Goal: Information Seeking & Learning: Learn about a topic

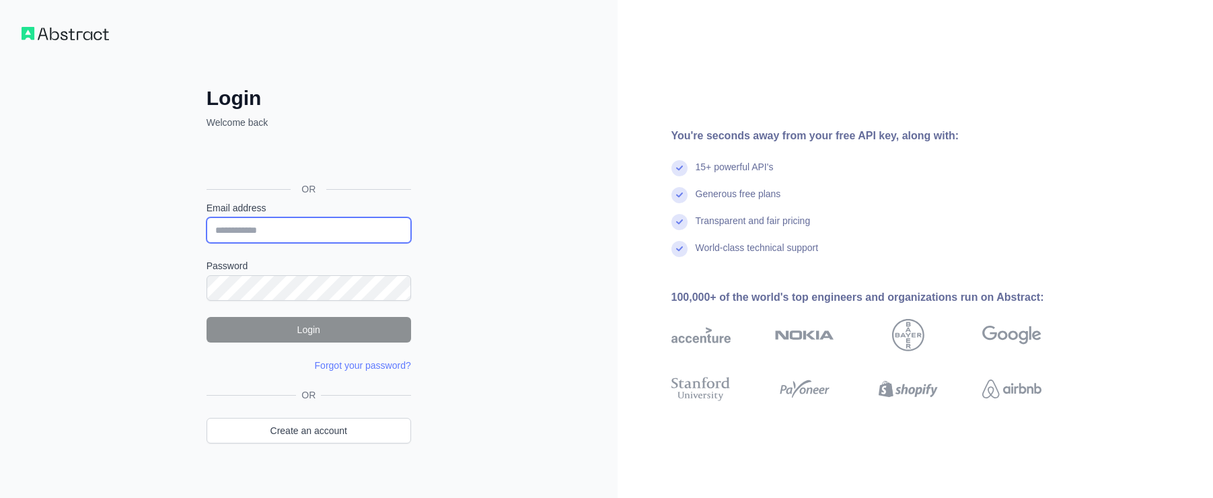
type input "**********"
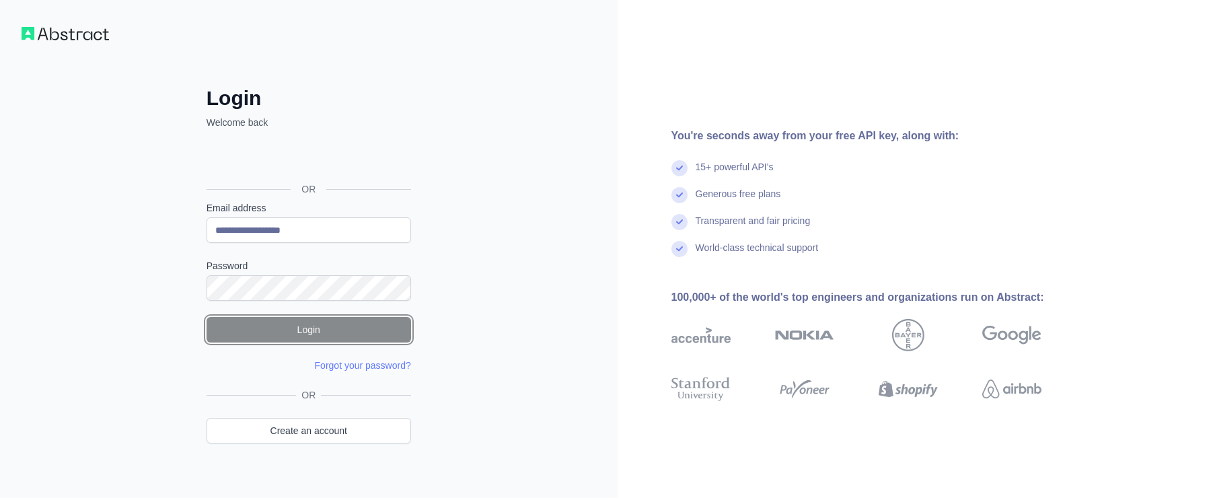
drag, startPoint x: 0, startPoint y: 0, endPoint x: 289, endPoint y: 327, distance: 436.7
click at [289, 327] on button "Login" at bounding box center [309, 330] width 205 height 26
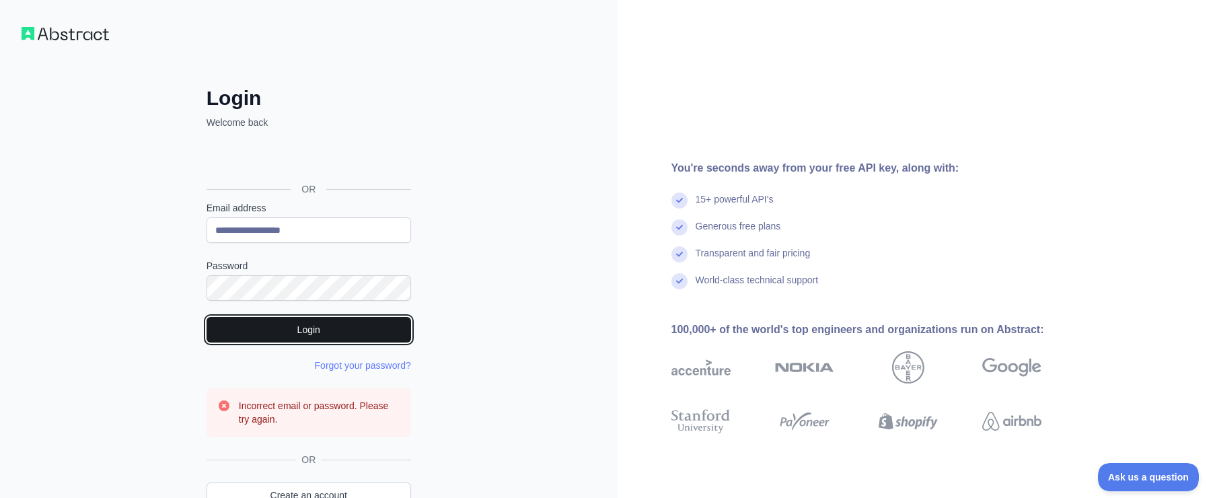
click at [295, 339] on button "Login" at bounding box center [309, 330] width 205 height 26
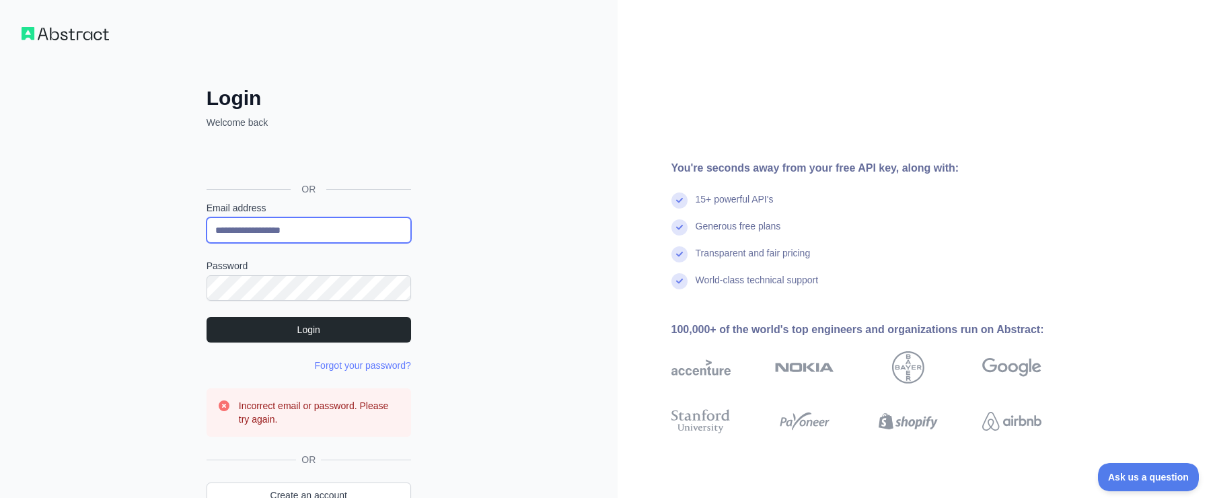
click at [356, 222] on input "**********" at bounding box center [309, 230] width 205 height 26
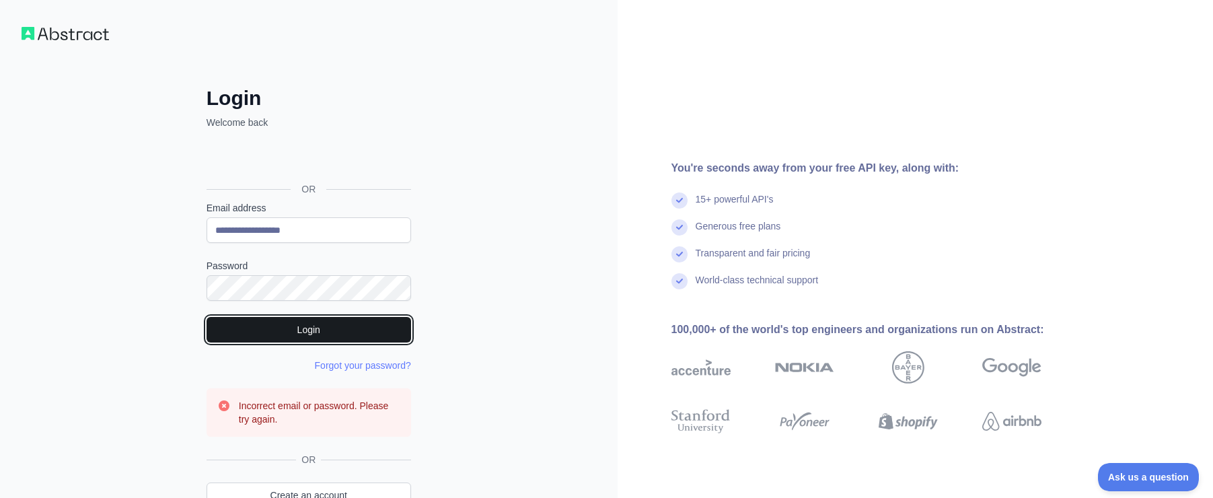
click at [313, 325] on button "Login" at bounding box center [309, 330] width 205 height 26
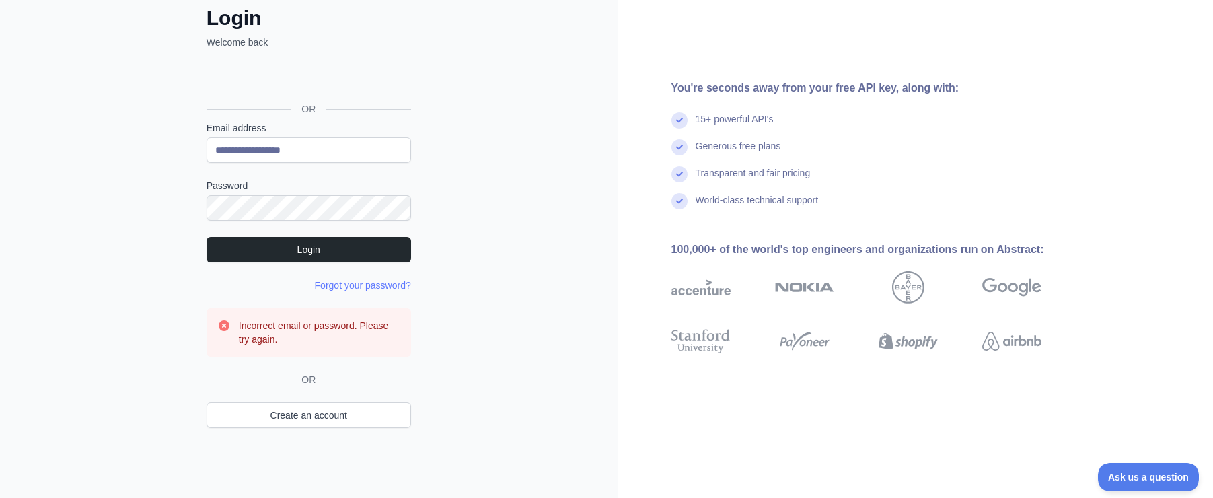
scroll to position [13, 0]
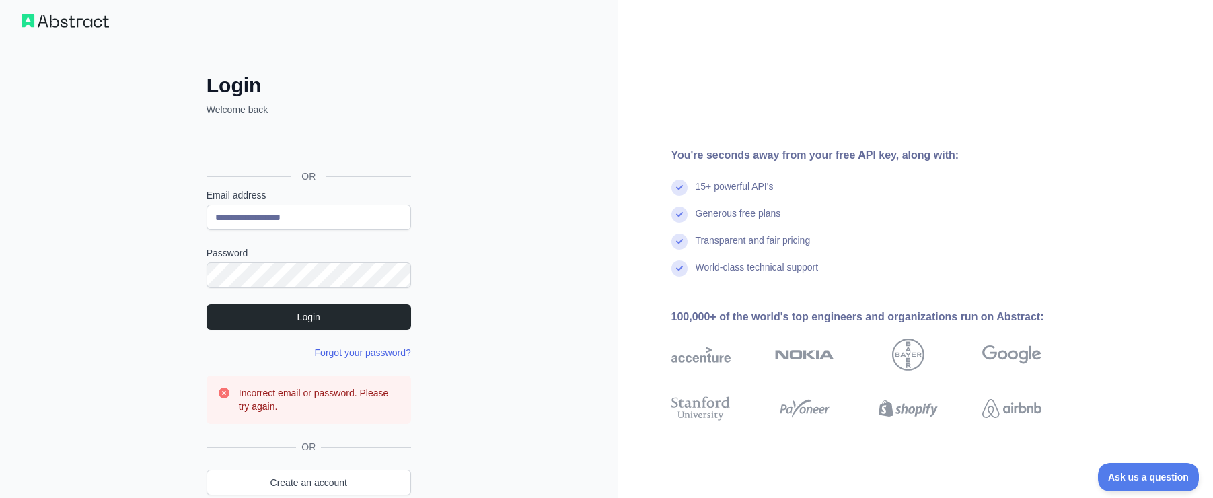
click at [360, 347] on link "Forgot your password?" at bounding box center [363, 352] width 96 height 11
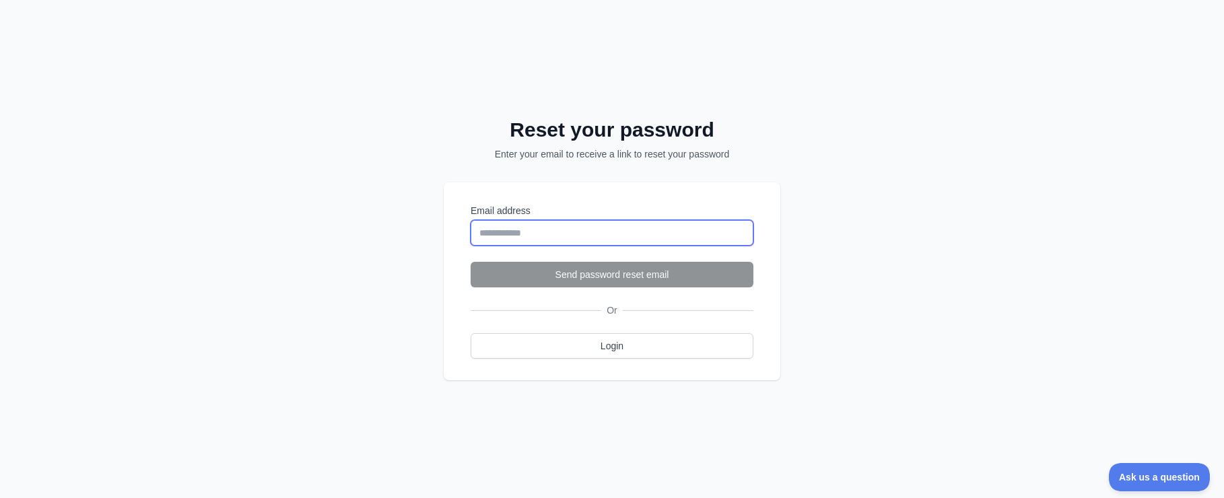
click at [634, 229] on input "Email address" at bounding box center [611, 233] width 283 height 26
type input "**********"
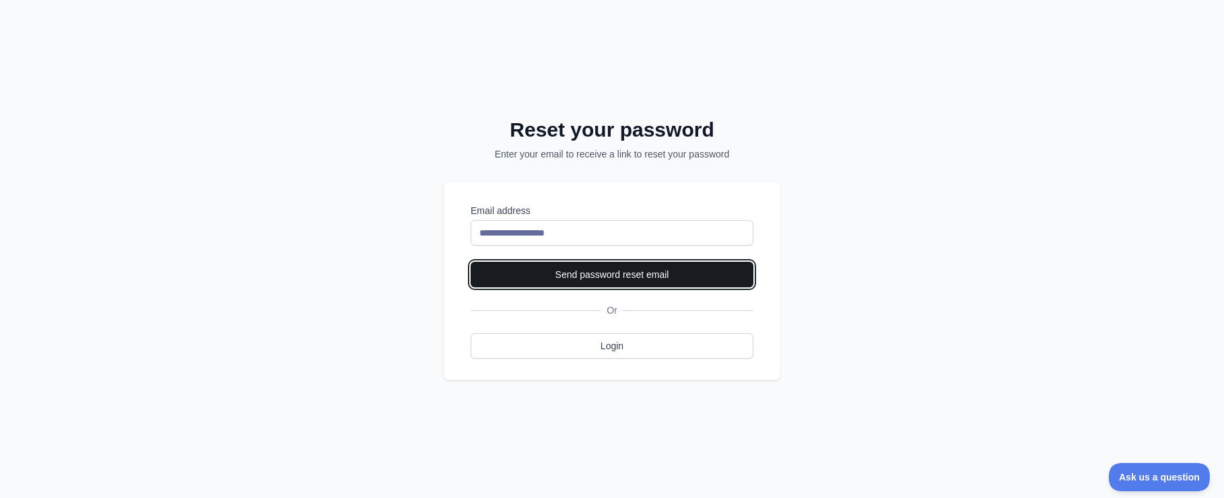
click at [596, 275] on button "Send password reset email" at bounding box center [611, 275] width 283 height 26
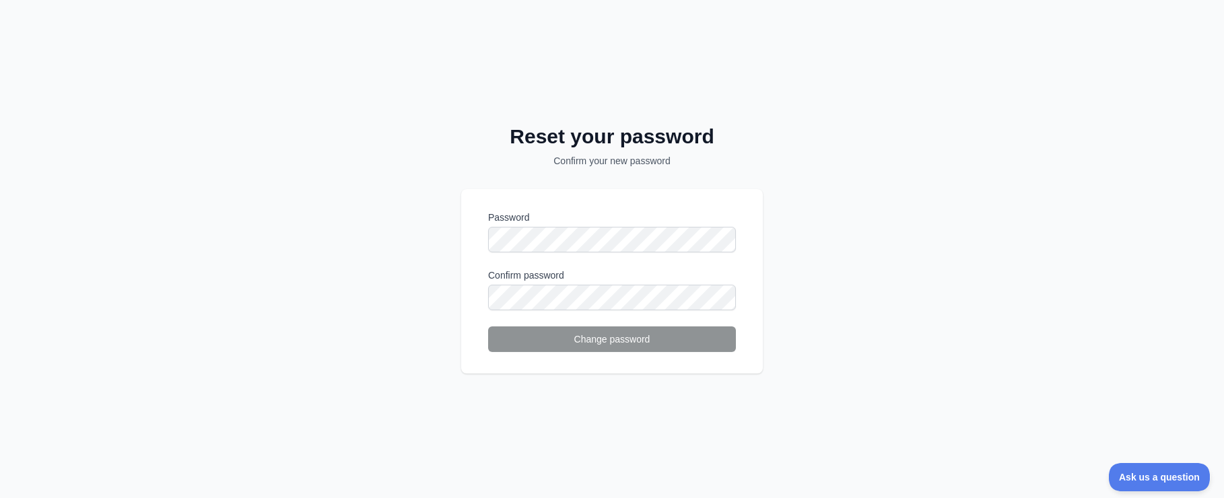
drag, startPoint x: 931, startPoint y: 40, endPoint x: 927, endPoint y: 0, distance: 40.0
click at [931, 40] on div "Reset your password Confirm your new password Password Confirm password Change …" at bounding box center [612, 249] width 1224 height 498
click at [909, 90] on div "Reset your password Confirm your new password Password Confirm password Change …" at bounding box center [612, 249] width 1224 height 498
click at [927, 107] on div "Reset your password Confirm your new password Password Confirm password Change …" at bounding box center [612, 249] width 1224 height 498
drag, startPoint x: 826, startPoint y: 232, endPoint x: 810, endPoint y: 232, distance: 16.8
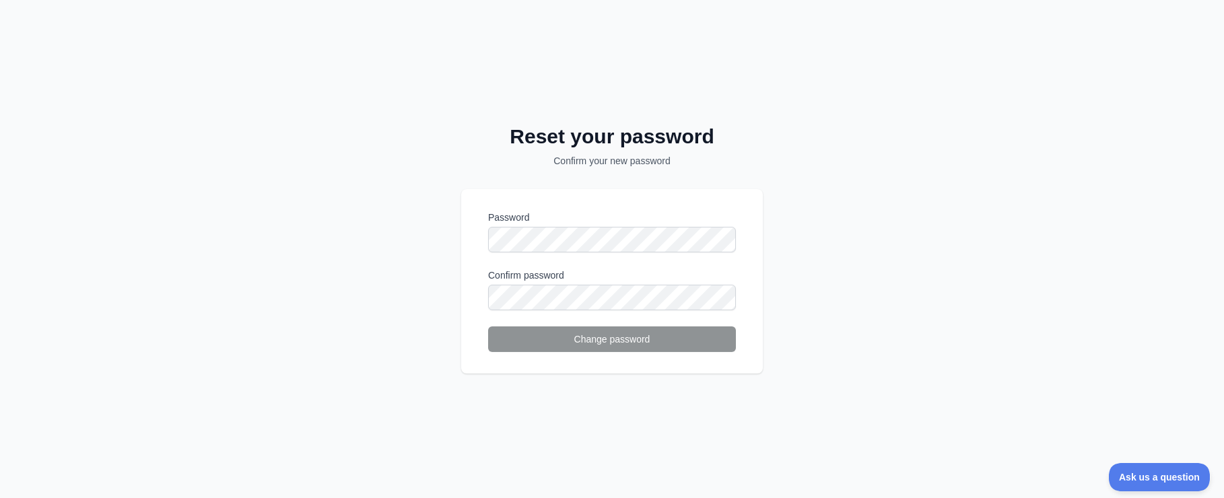
click at [826, 232] on div "Reset your password Confirm your new password Password Confirm password Change …" at bounding box center [612, 249] width 1224 height 498
click at [847, 241] on div "Reset your password Confirm your new password Password Confirm password Change …" at bounding box center [612, 249] width 1224 height 498
drag, startPoint x: 779, startPoint y: 215, endPoint x: 903, endPoint y: 83, distance: 181.4
click at [782, 213] on div "Reset your password Confirm your new password Password Confirm password Change …" at bounding box center [612, 249] width 1224 height 498
click at [1007, 120] on div "Reset your password Confirm your new password Password Confirm password Change …" at bounding box center [612, 249] width 1224 height 498
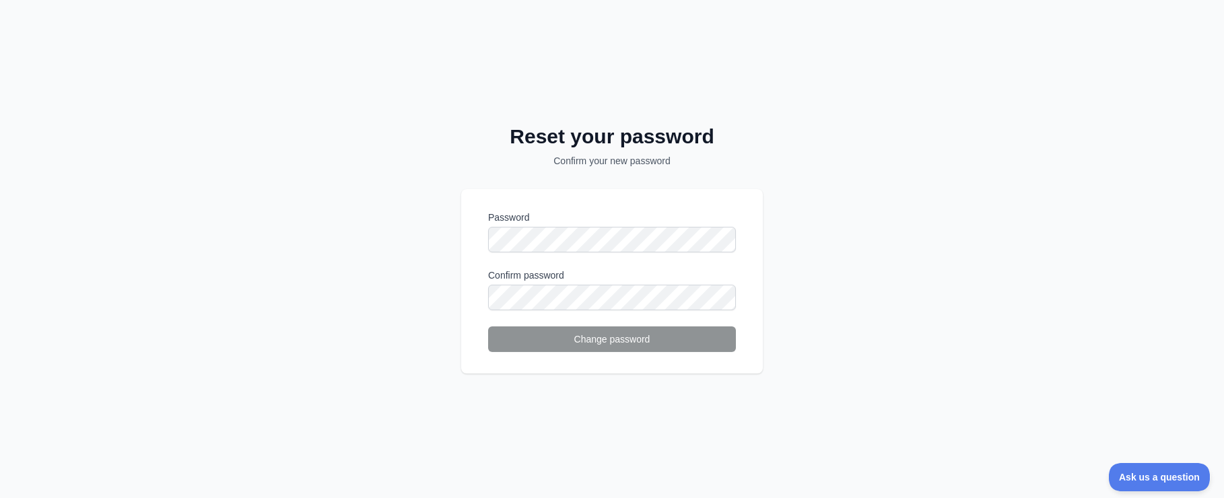
click at [1015, 49] on div "Reset your password Confirm your new password Password Confirm password Change …" at bounding box center [612, 249] width 1224 height 498
click at [458, 238] on div "Reset your password Confirm your new password Password Confirm password Change …" at bounding box center [612, 249] width 1224 height 498
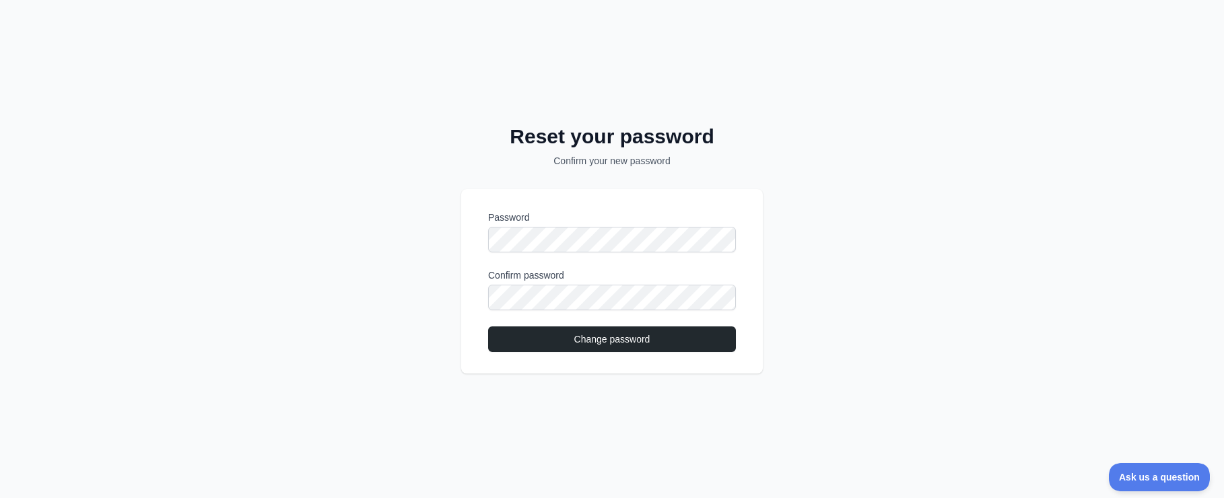
click at [588, 353] on div "Password Confirm password Change password" at bounding box center [612, 281] width 302 height 184
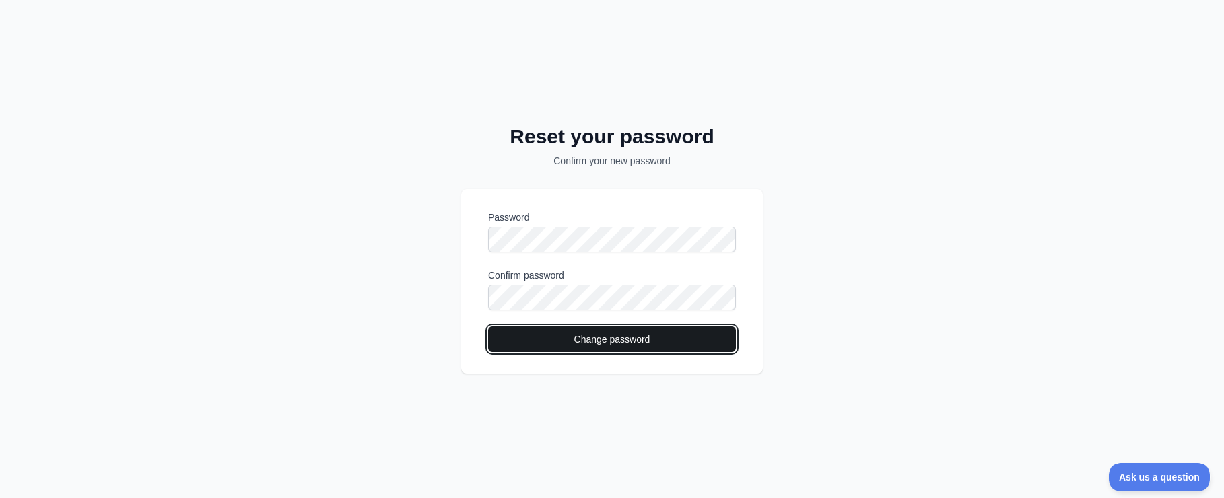
click at [591, 345] on button "Change password" at bounding box center [612, 339] width 248 height 26
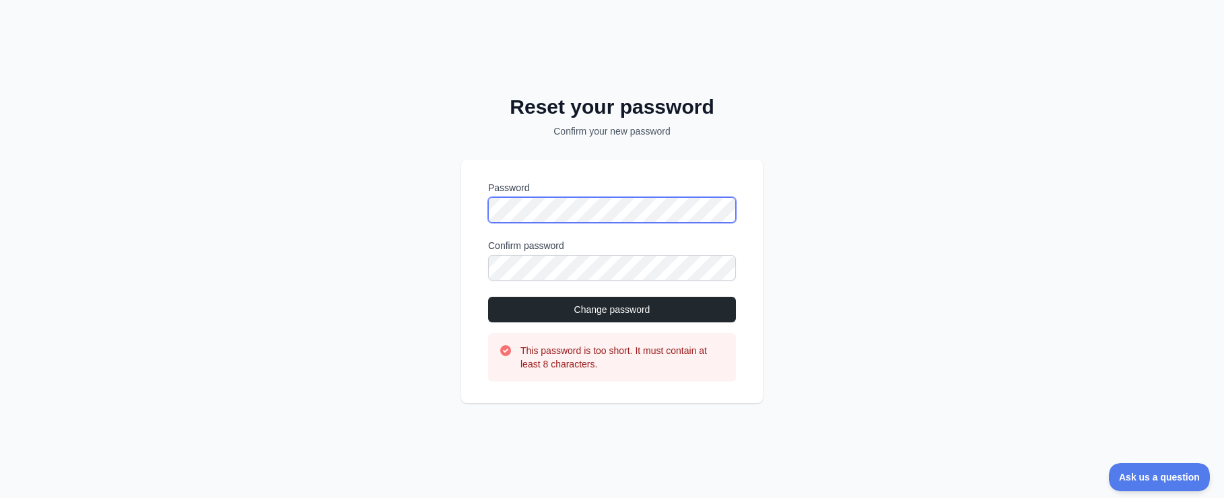
click at [452, 204] on div "Reset your password Confirm your new password Password Confirm password Change …" at bounding box center [612, 249] width 1224 height 498
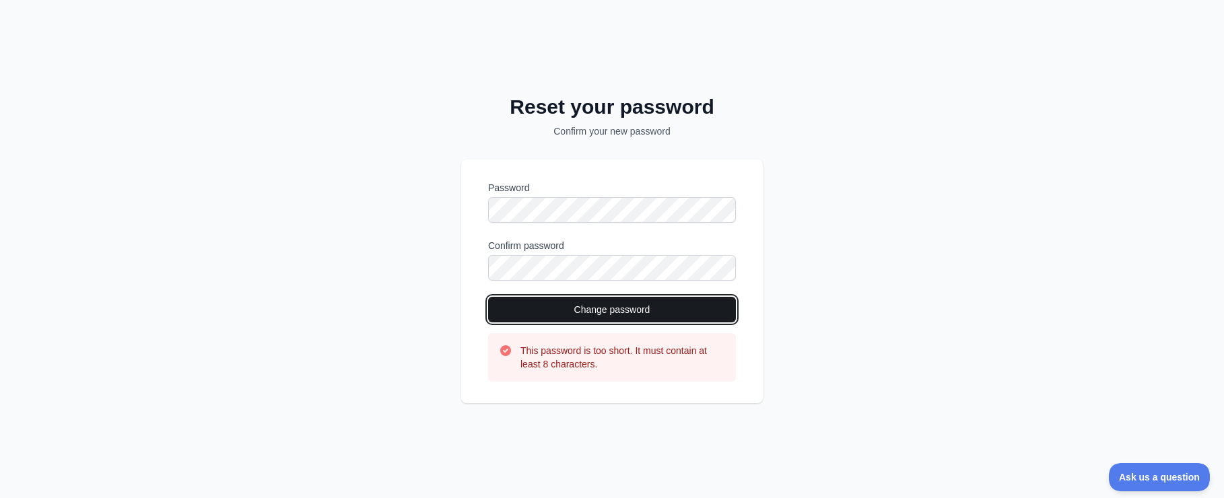
click at [579, 312] on button "Change password" at bounding box center [612, 310] width 248 height 26
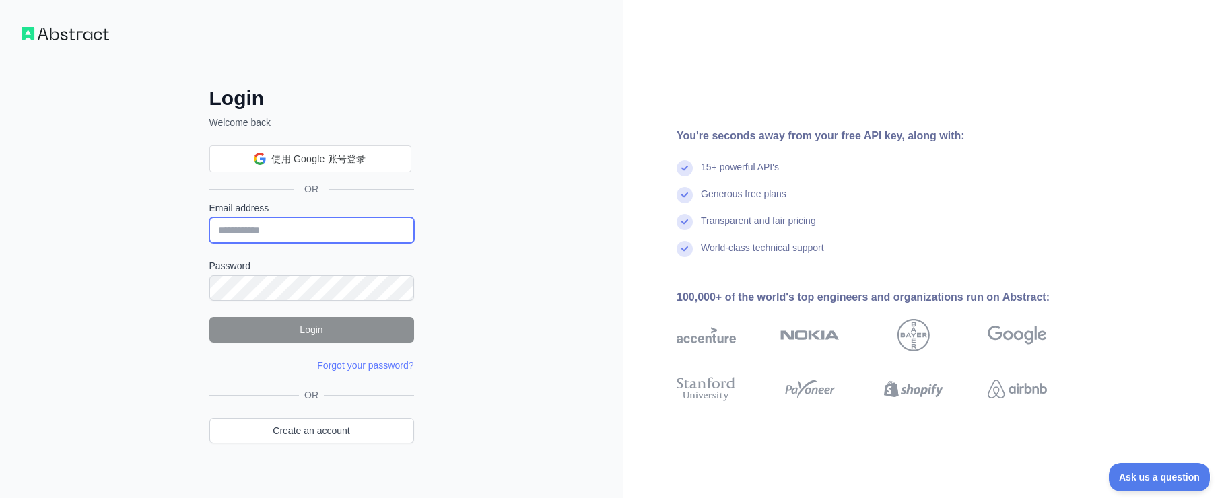
type input "**********"
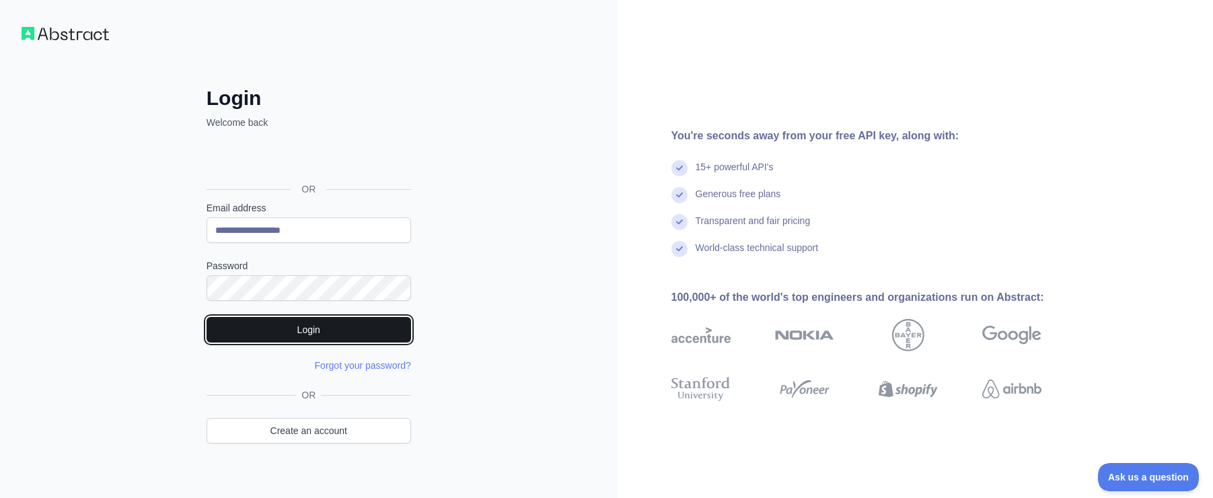
click at [304, 328] on button "Login" at bounding box center [309, 330] width 205 height 26
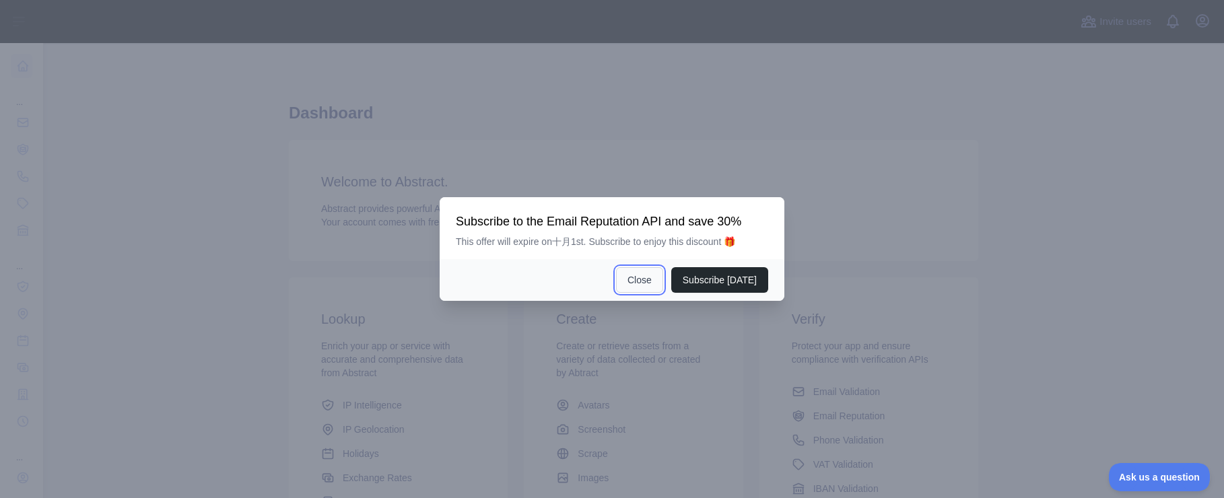
click at [637, 281] on button "Close" at bounding box center [639, 280] width 47 height 26
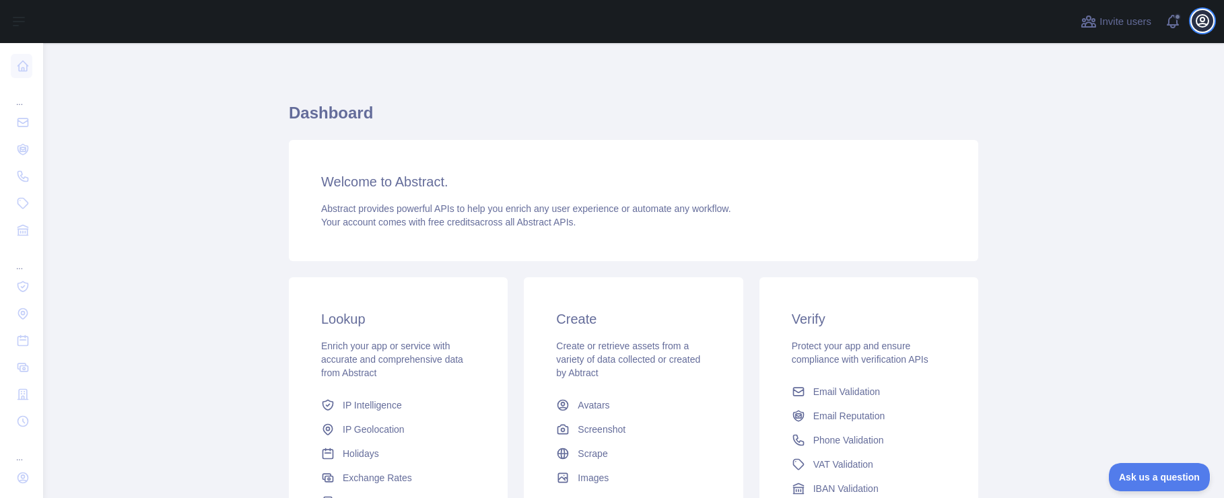
click at [1209, 16] on icon "button" at bounding box center [1202, 21] width 16 height 16
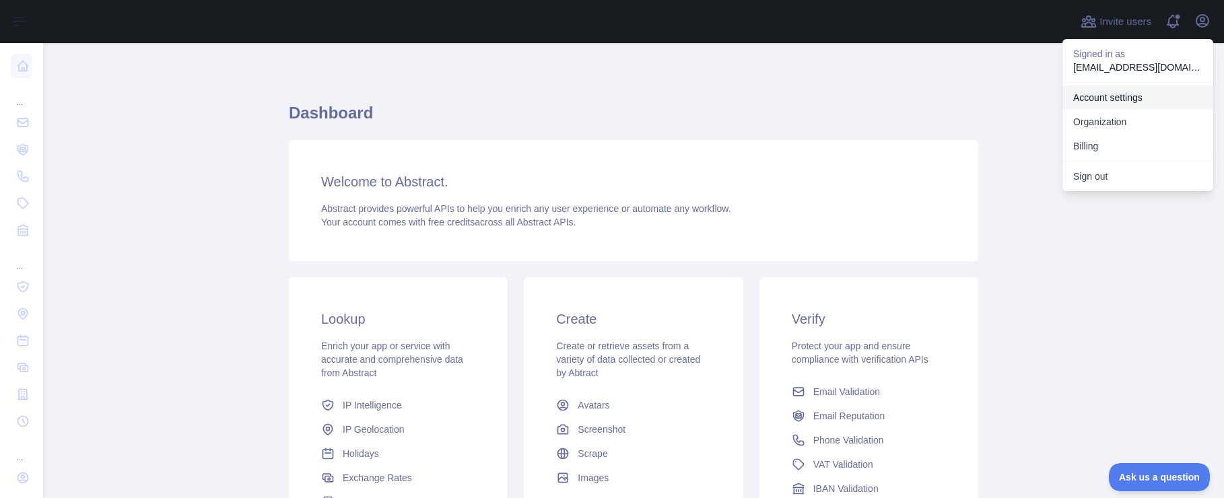
click at [1114, 100] on link "Account settings" at bounding box center [1137, 97] width 151 height 24
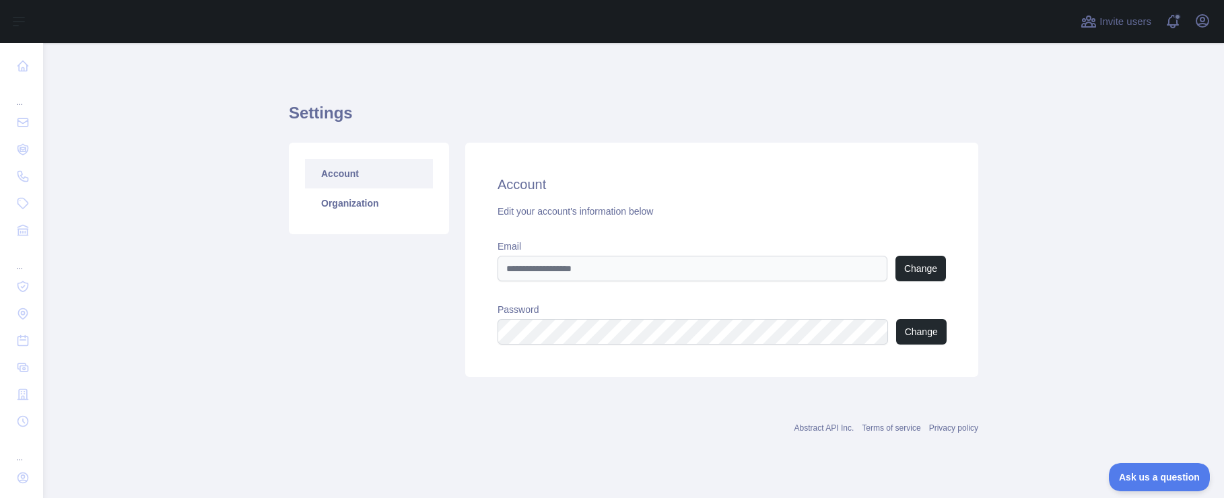
click at [353, 218] on div "Account Organization" at bounding box center [369, 189] width 160 height 92
click at [347, 209] on link "Organization" at bounding box center [369, 203] width 128 height 30
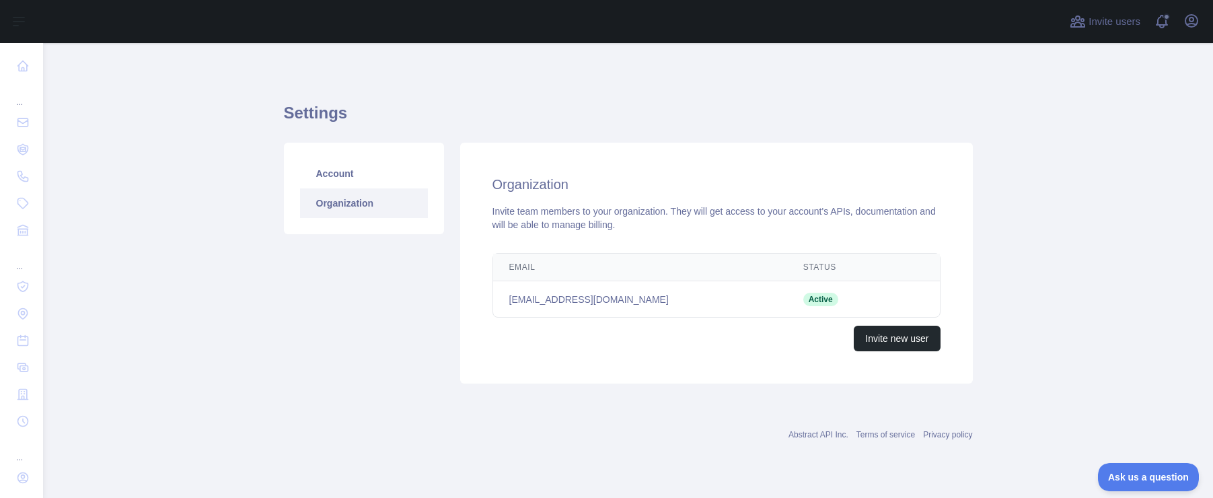
click at [207, 151] on main "Settings Account Organization Organization Invite team members to your organiza…" at bounding box center [628, 270] width 1170 height 455
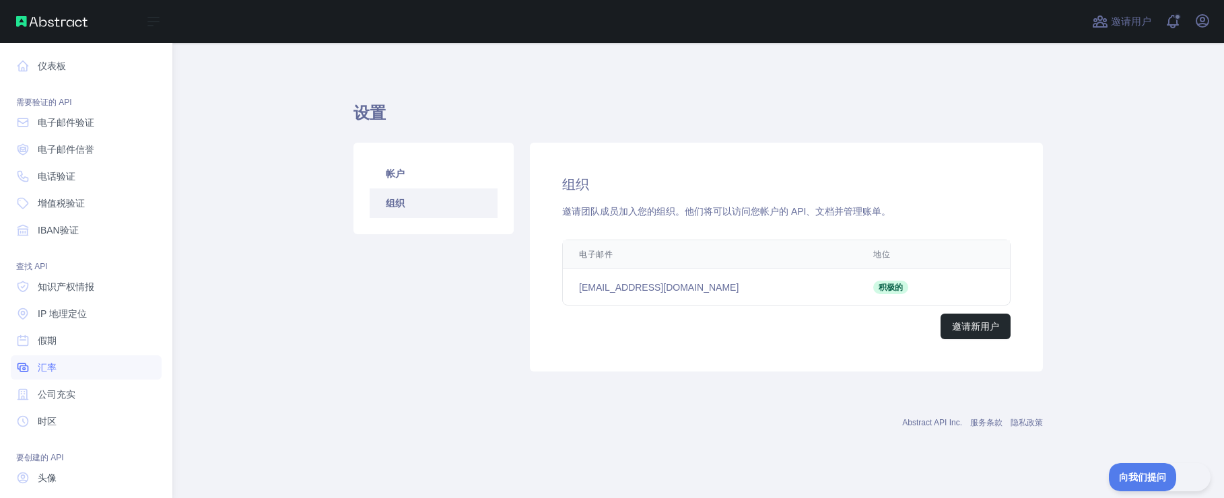
click at [52, 363] on font "汇率" at bounding box center [47, 367] width 19 height 11
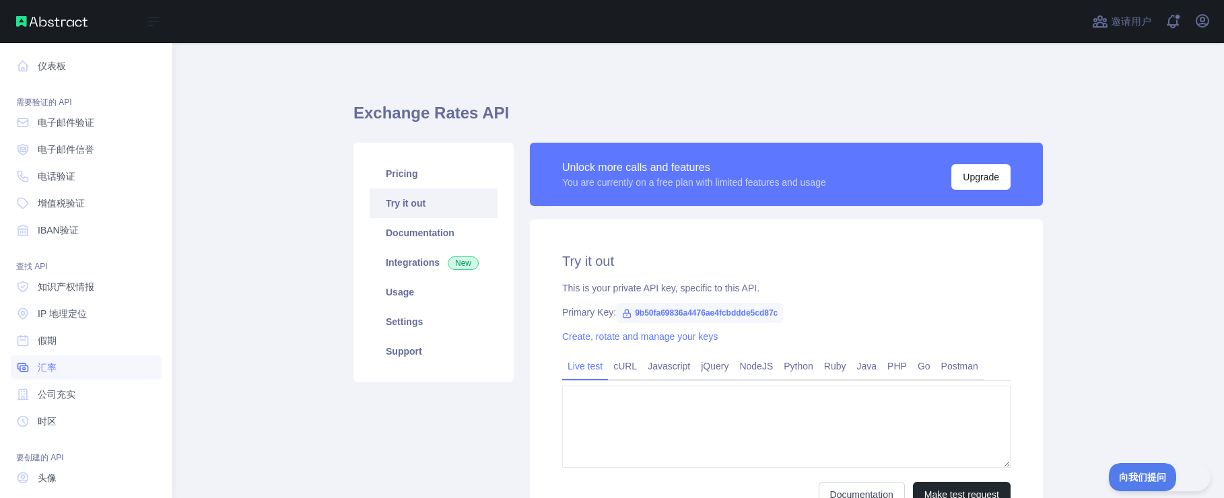
type textarea "**********"
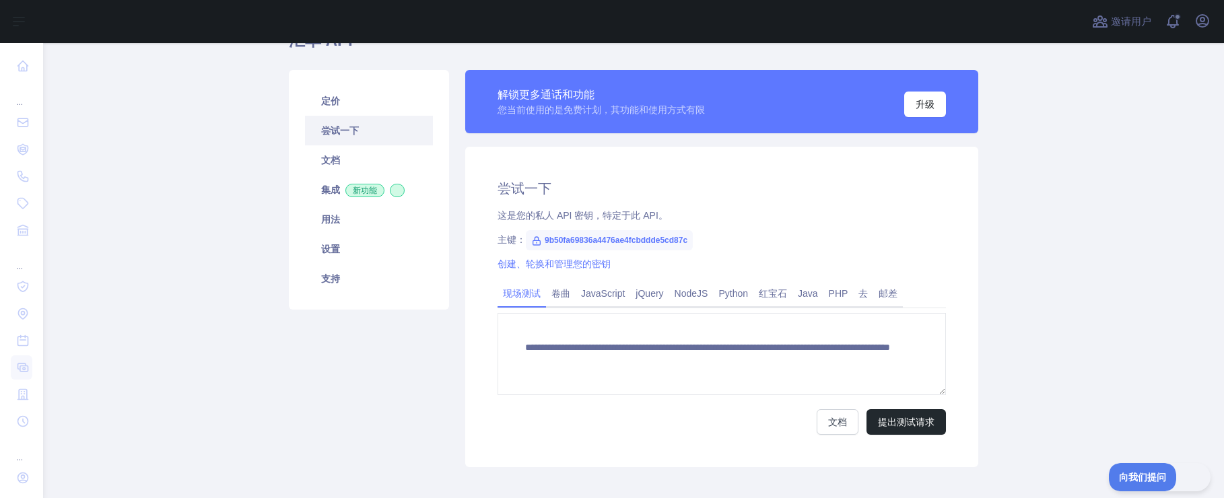
click at [201, 178] on main "**********" at bounding box center [633, 270] width 1180 height 455
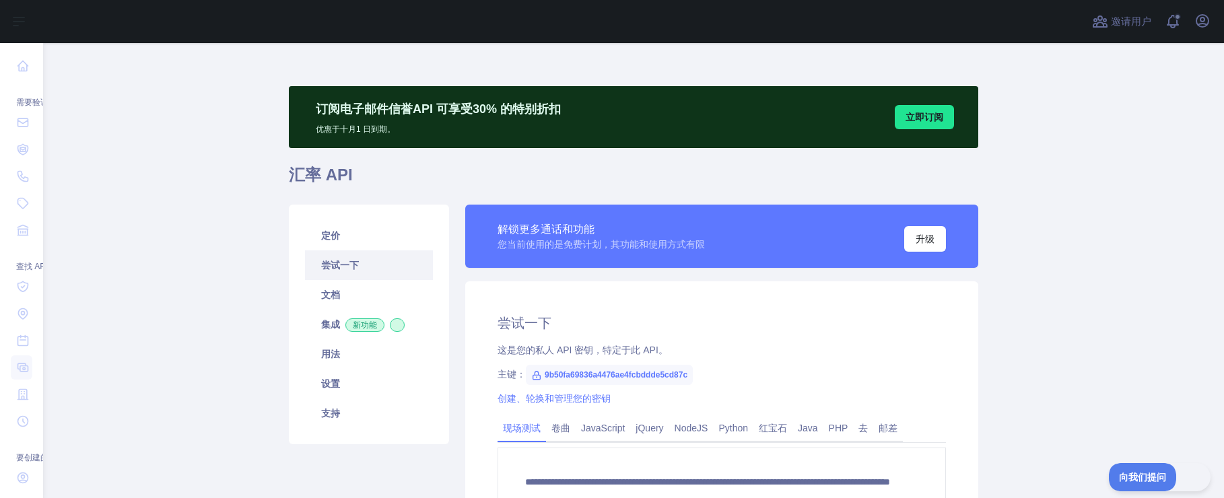
scroll to position [135, 0]
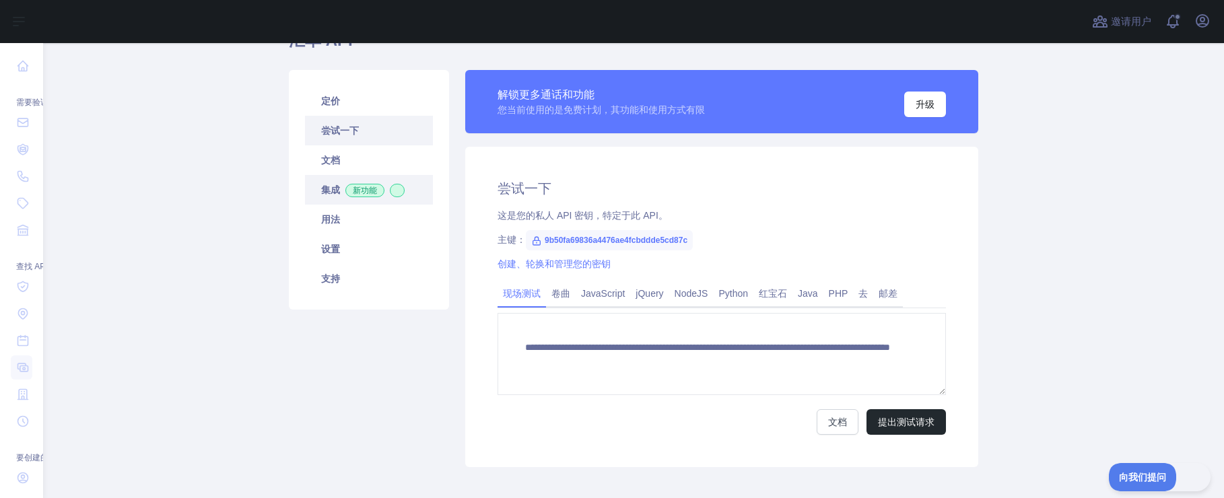
click at [332, 190] on font "集成" at bounding box center [330, 189] width 19 height 11
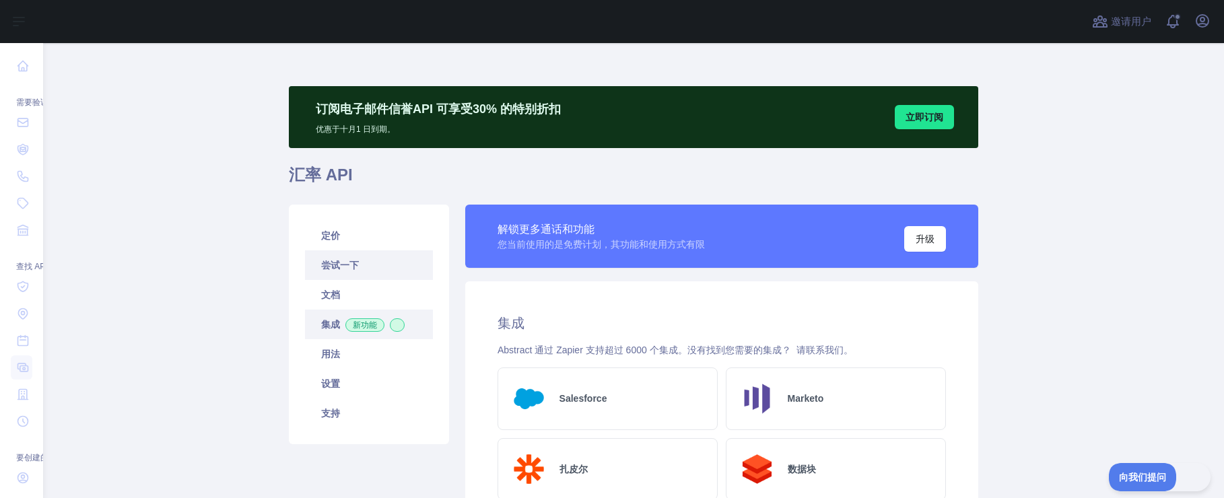
click at [331, 254] on link "尝试一下" at bounding box center [369, 265] width 128 height 30
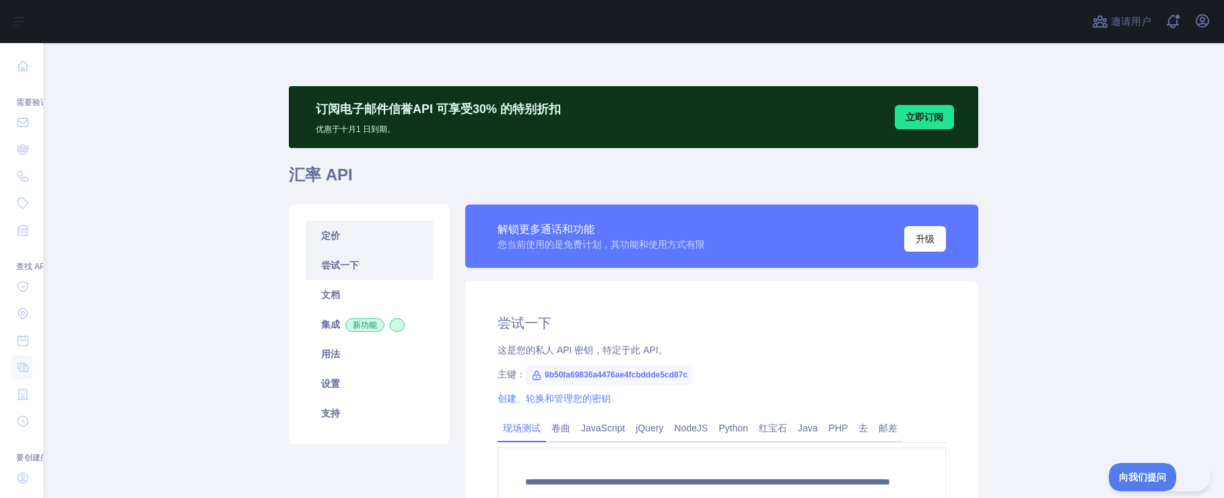
click at [331, 232] on font "定价" at bounding box center [330, 235] width 19 height 11
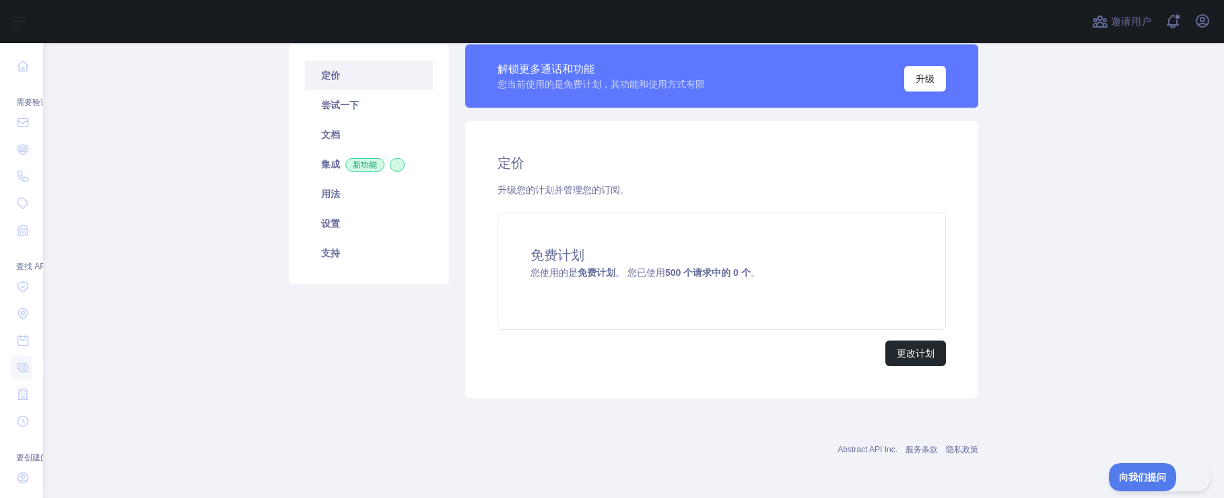
scroll to position [93, 0]
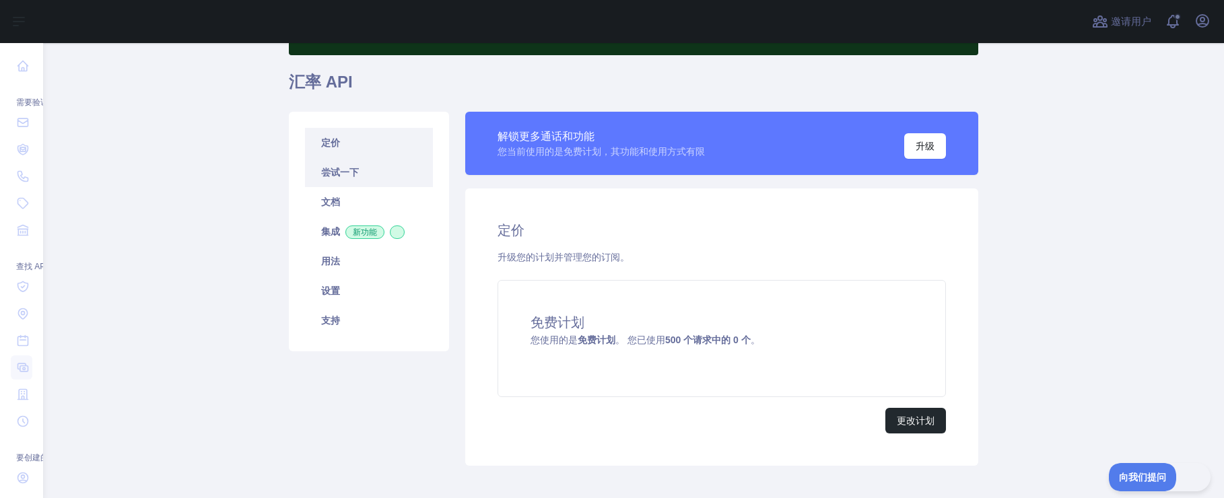
click at [328, 173] on font "尝试一下" at bounding box center [340, 172] width 38 height 11
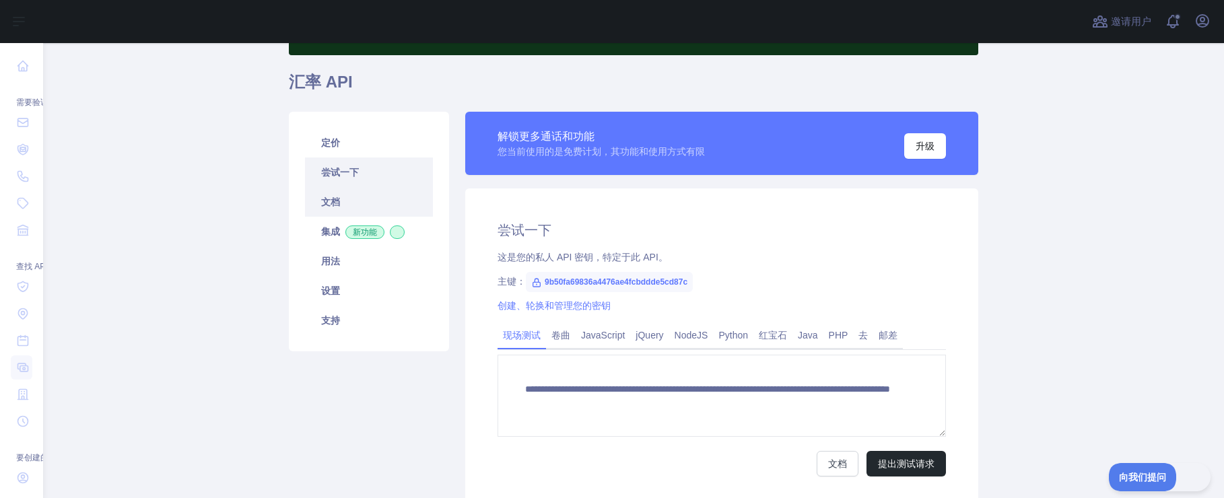
click at [320, 194] on link "文档" at bounding box center [369, 202] width 128 height 30
click at [328, 229] on font "集成" at bounding box center [330, 231] width 19 height 11
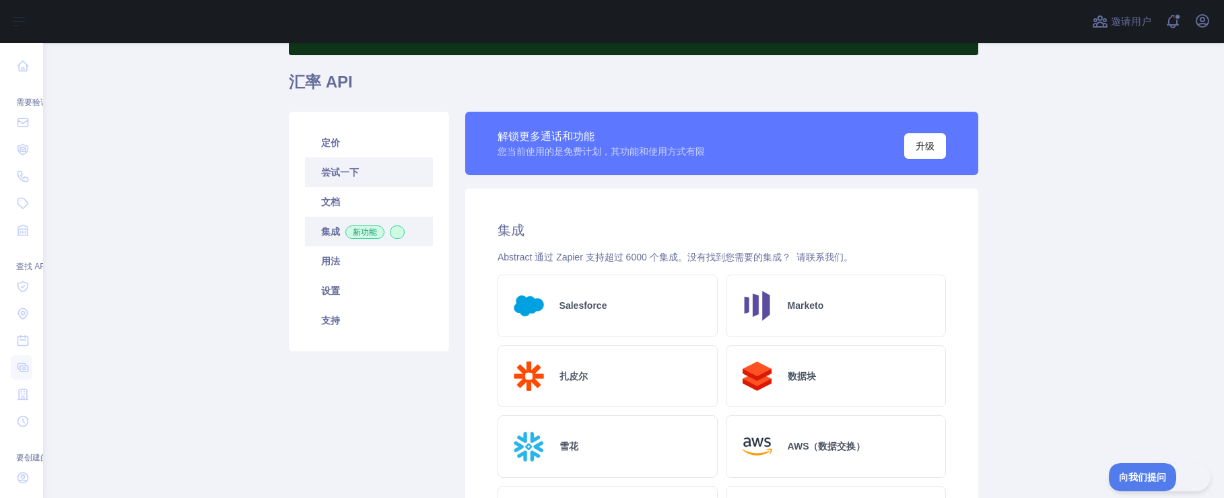
click at [338, 162] on link "尝试一下" at bounding box center [369, 172] width 128 height 30
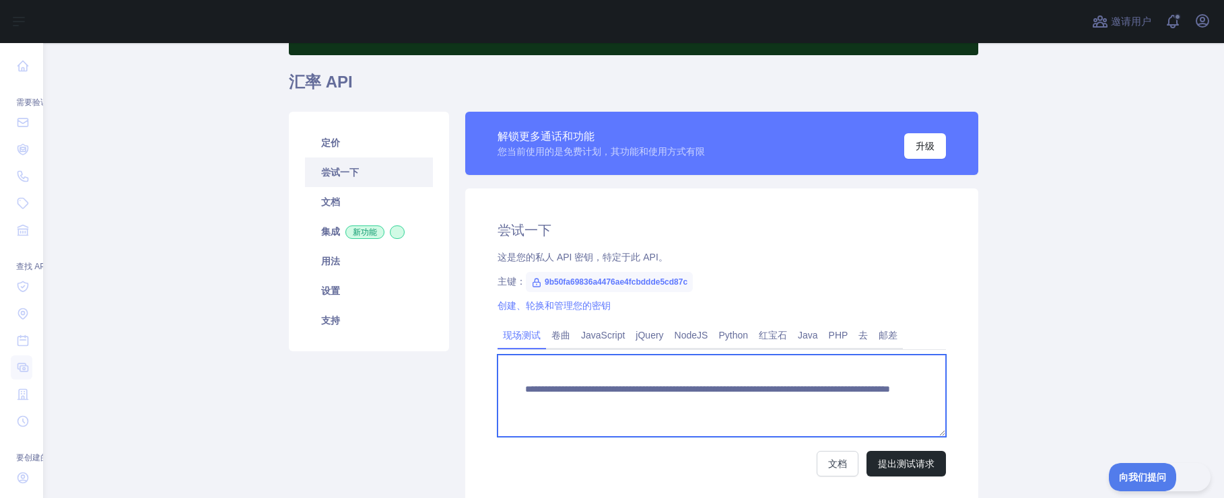
drag, startPoint x: 511, startPoint y: 394, endPoint x: 846, endPoint y: 398, distance: 335.2
click at [846, 398] on textarea "**********" at bounding box center [721, 396] width 448 height 82
